Goal: Transaction & Acquisition: Book appointment/travel/reservation

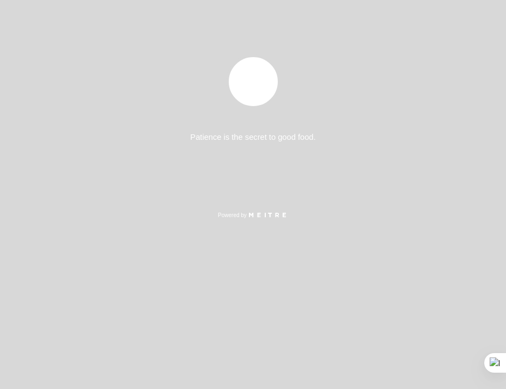
select select "es"
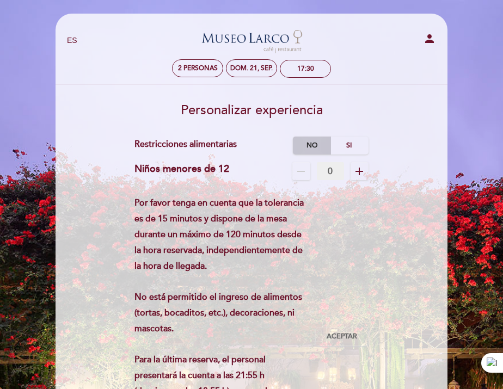
click at [311, 146] on label "No" at bounding box center [312, 146] width 38 height 18
click at [252, 69] on div "dom. 21, sep." at bounding box center [251, 68] width 42 height 8
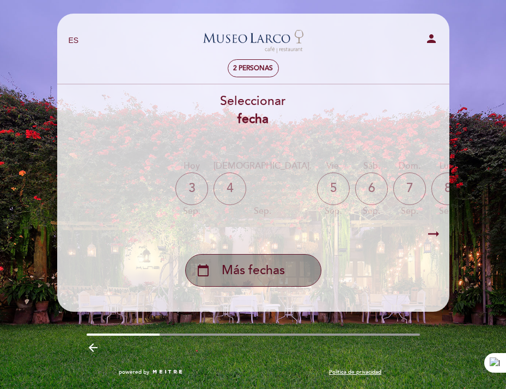
click at [249, 266] on span "Más fechas" at bounding box center [252, 271] width 63 height 18
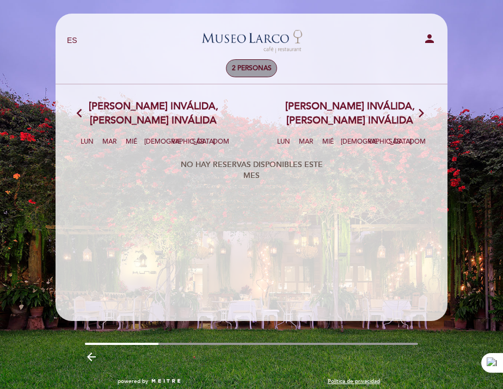
click at [250, 69] on span "2 personas" at bounding box center [252, 68] width 40 height 8
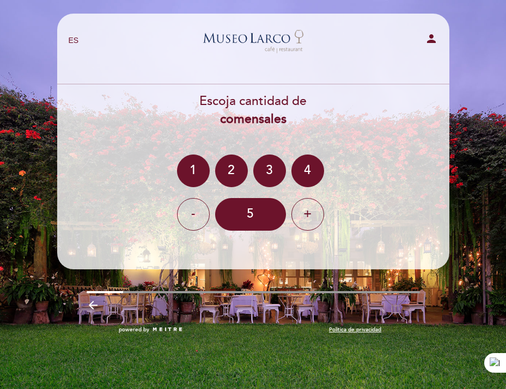
click at [433, 40] on icon "person" at bounding box center [430, 38] width 13 height 13
select select "es"
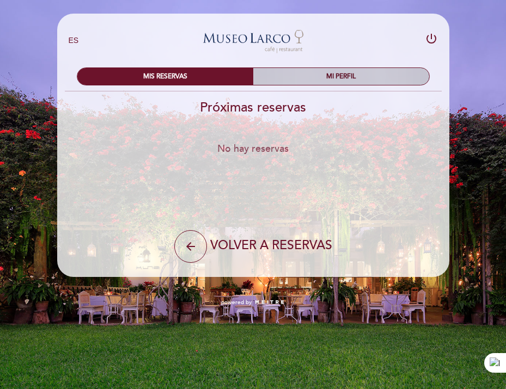
click at [330, 79] on div "MI PERFIL" at bounding box center [341, 76] width 176 height 17
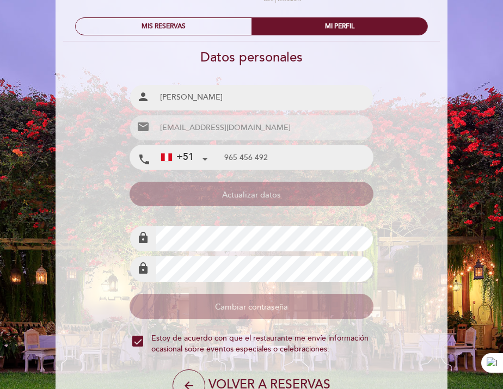
scroll to position [118, 0]
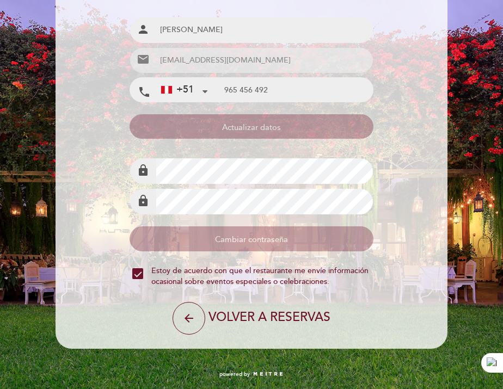
click at [238, 318] on span "VOLVER A RESERVAS" at bounding box center [269, 317] width 122 height 15
click at [204, 317] on button "arrow_back" at bounding box center [189, 318] width 33 height 33
select select "es"
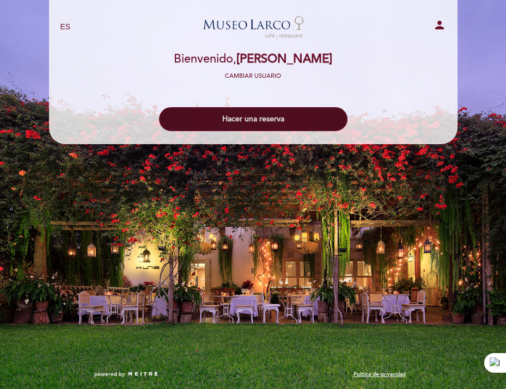
click at [280, 115] on button "Hacer una reserva" at bounding box center [253, 119] width 188 height 24
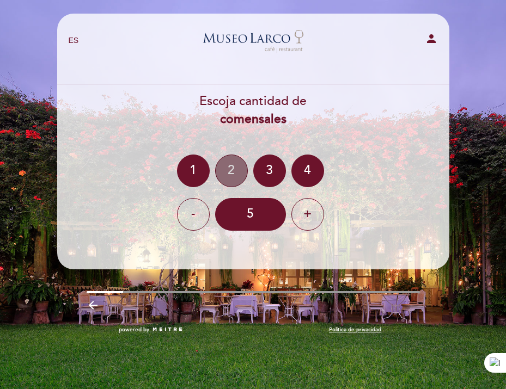
click at [237, 176] on div "2" at bounding box center [231, 171] width 33 height 33
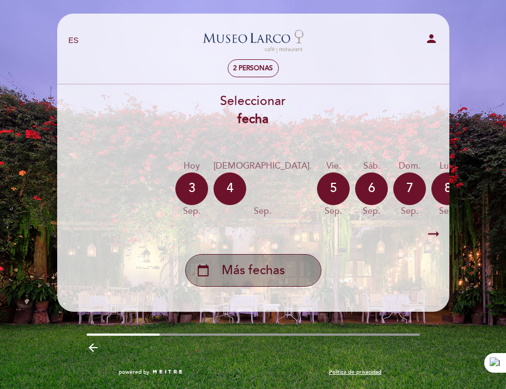
click at [243, 276] on span "Más fechas" at bounding box center [252, 271] width 63 height 18
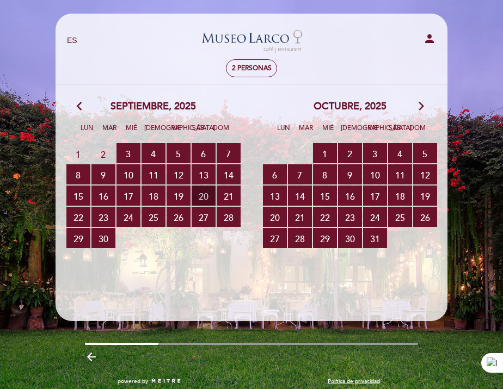
click at [210, 195] on span "20 RESERVAS DISPONIBLES" at bounding box center [204, 196] width 24 height 20
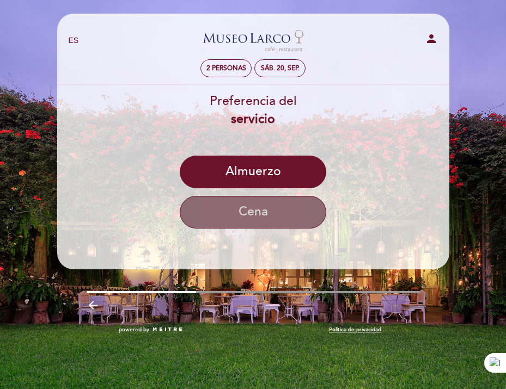
click at [219, 215] on button "Cena" at bounding box center [253, 212] width 146 height 33
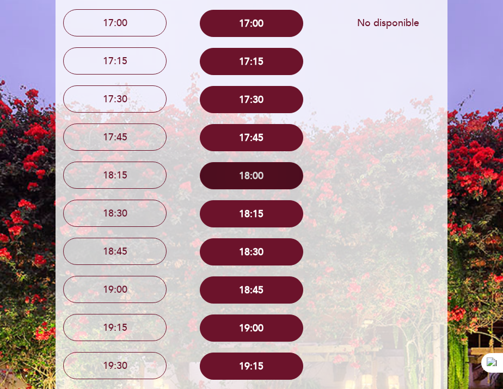
scroll to position [218, 0]
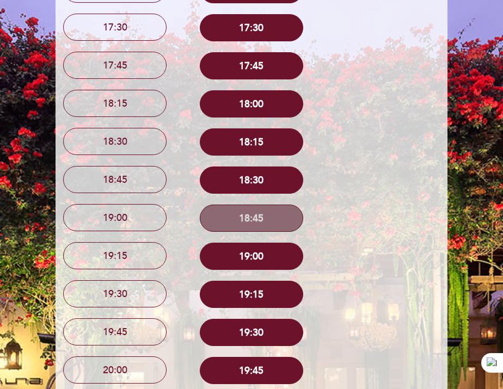
click at [244, 218] on button "18:45" at bounding box center [251, 218] width 103 height 27
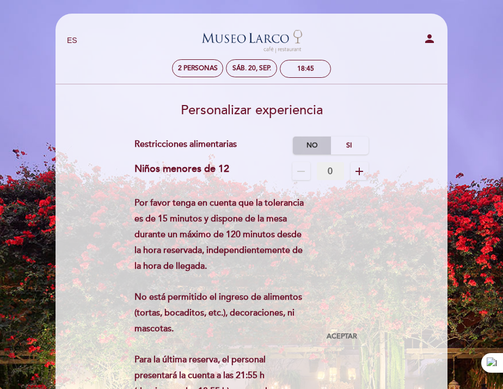
click at [313, 148] on label "No" at bounding box center [312, 146] width 38 height 18
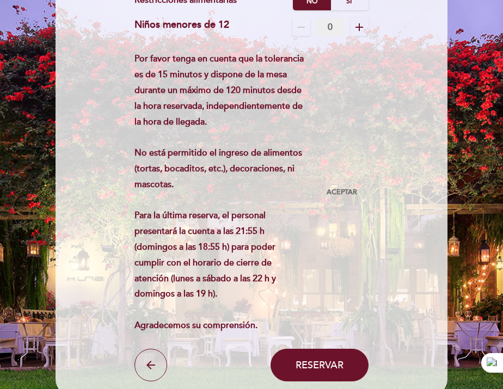
scroll to position [163, 0]
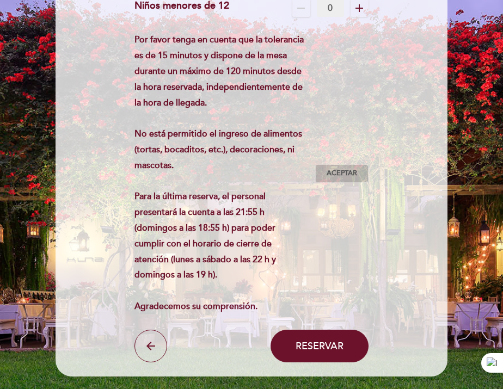
click at [341, 177] on span "Aceptar" at bounding box center [342, 174] width 30 height 10
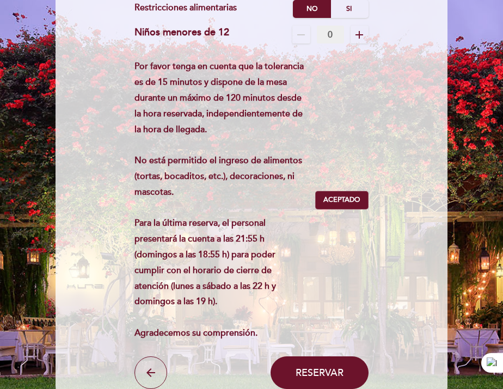
scroll to position [226, 0]
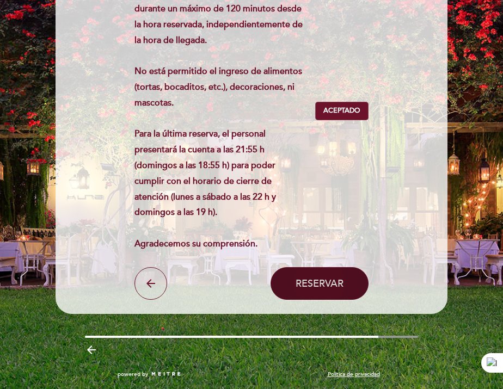
click at [306, 279] on span "Reservar" at bounding box center [319, 284] width 48 height 12
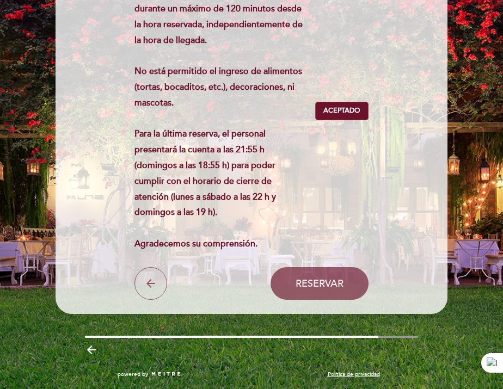
scroll to position [0, 0]
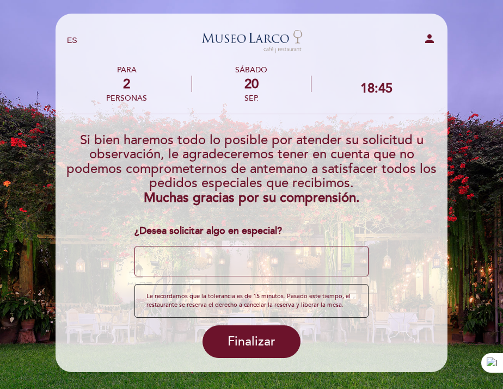
click at [273, 260] on textarea at bounding box center [250, 261] width 233 height 30
click at [217, 268] on textarea at bounding box center [250, 261] width 233 height 30
click at [345, 257] on textarea at bounding box center [250, 261] width 233 height 30
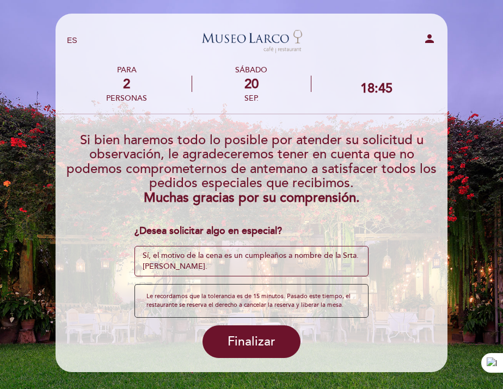
click at [300, 270] on textarea at bounding box center [250, 261] width 233 height 30
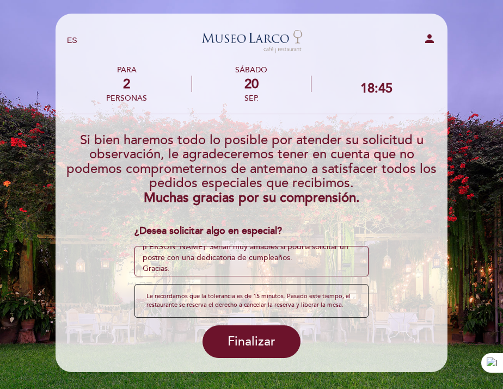
scroll to position [22, 0]
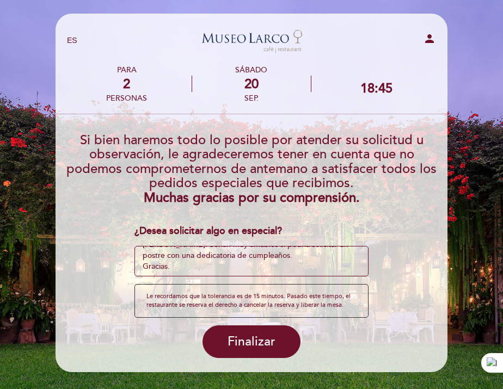
drag, startPoint x: 321, startPoint y: 268, endPoint x: 308, endPoint y: 262, distance: 14.1
click at [308, 262] on textarea at bounding box center [250, 261] width 233 height 30
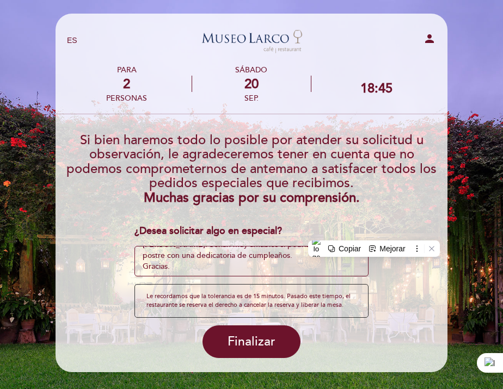
click at [309, 267] on textarea at bounding box center [250, 261] width 233 height 30
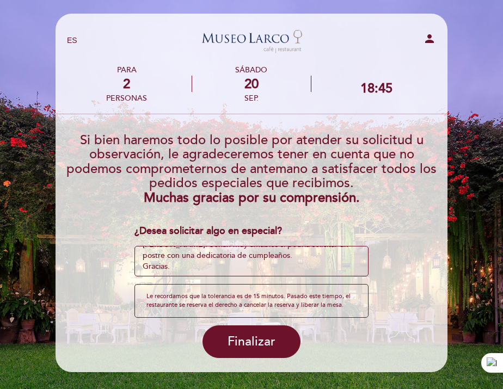
scroll to position [0, 0]
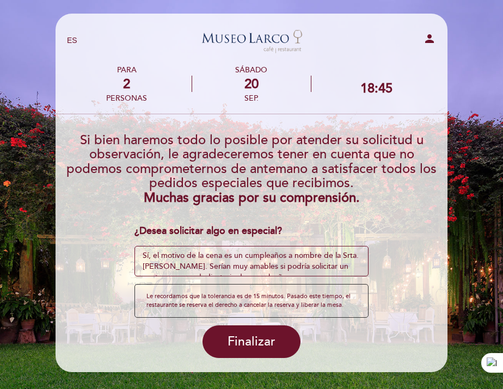
click at [321, 267] on textarea at bounding box center [250, 261] width 233 height 30
click at [322, 266] on textarea at bounding box center [250, 261] width 233 height 30
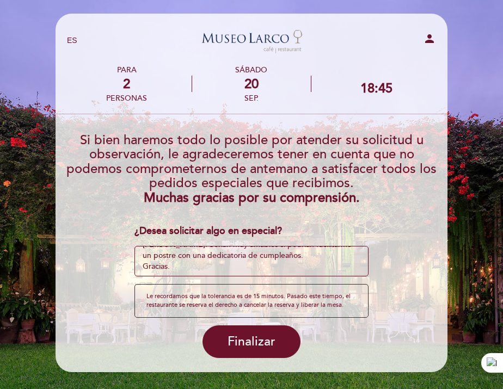
click at [273, 269] on textarea at bounding box center [250, 261] width 233 height 30
click at [201, 267] on textarea at bounding box center [250, 261] width 233 height 30
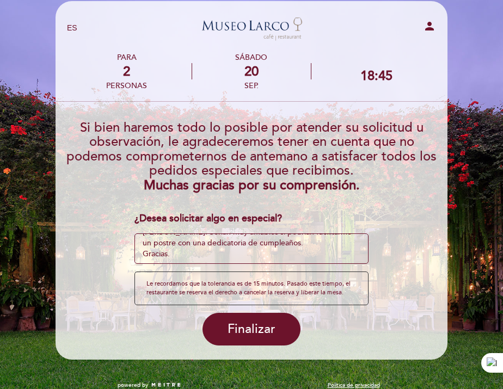
scroll to position [23, 0]
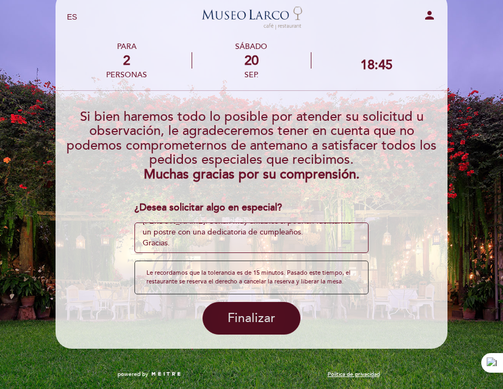
type textarea "Sí, el motivo de la cena es un cumpleaños a nombre de la Srta. [PERSON_NAME]. S…"
click at [241, 315] on span "Finalizar" at bounding box center [251, 318] width 48 height 15
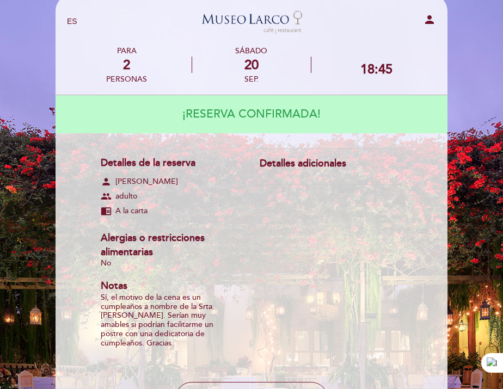
scroll to position [0, 0]
